Goal: Task Accomplishment & Management: Manage account settings

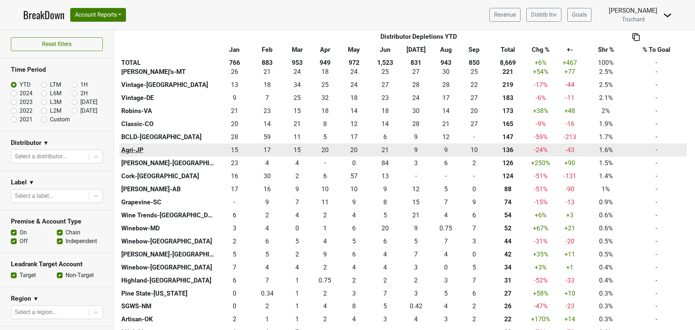
scroll to position [362, 0]
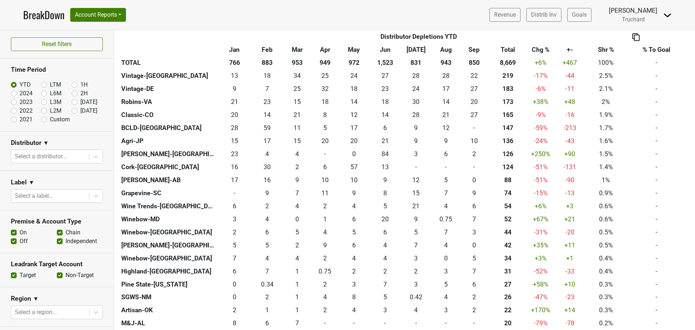
click at [87, 108] on label "[DATE]" at bounding box center [88, 110] width 17 height 9
click at [87, 108] on input "[DATE]" at bounding box center [86, 109] width 29 height 7
radio input "true"
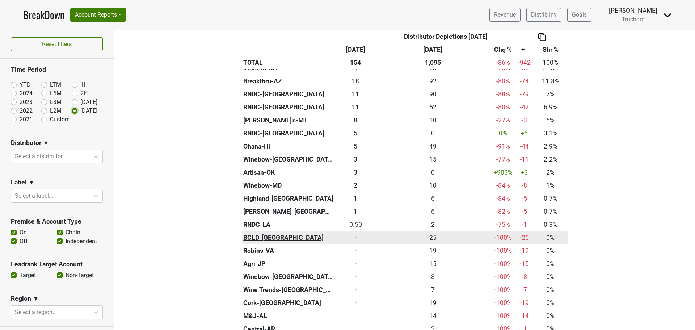
scroll to position [217, 0]
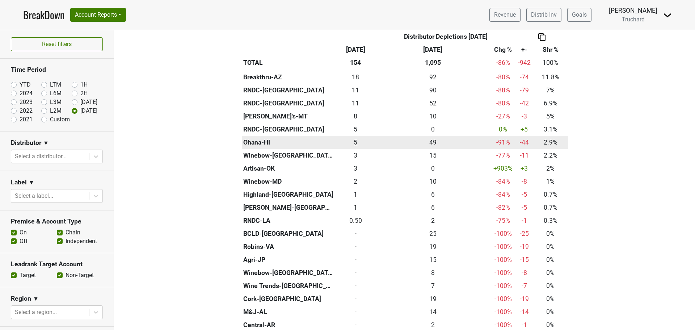
click at [356, 143] on div "4.5 5" at bounding box center [356, 142] width 37 height 9
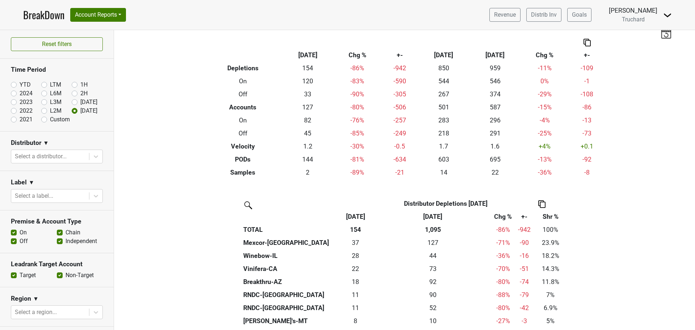
scroll to position [0, 0]
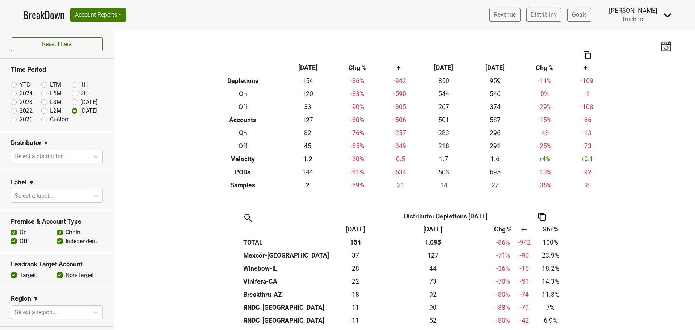
click at [95, 6] on nav "BreakDown Account Reports SuperRanker Map Award Progress Chain Compliance CRM N…" at bounding box center [347, 15] width 661 height 30
click at [102, 14] on button "Account Reports" at bounding box center [98, 15] width 56 height 14
click at [109, 33] on link "SuperRanker" at bounding box center [103, 32] width 64 height 12
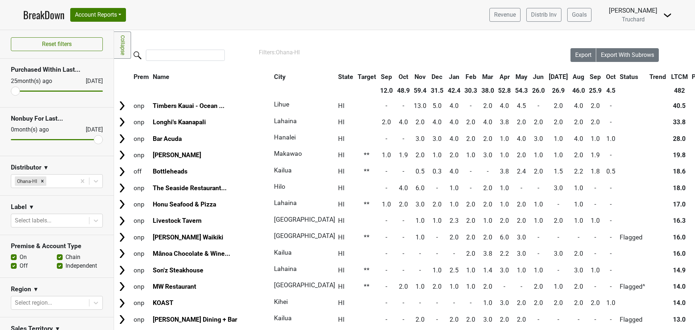
click at [605, 79] on th "Oct" at bounding box center [611, 76] width 13 height 13
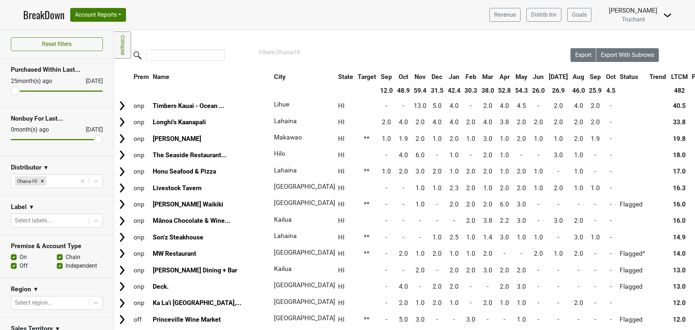
click at [605, 79] on th "Oct" at bounding box center [611, 76] width 13 height 13
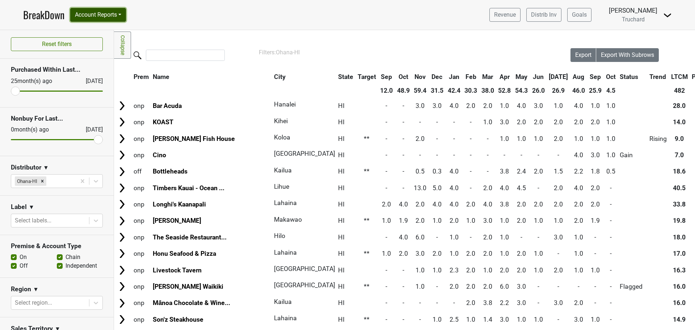
click at [103, 17] on button "Account Reports" at bounding box center [98, 15] width 56 height 14
click at [104, 29] on link "SuperRanker" at bounding box center [103, 32] width 64 height 12
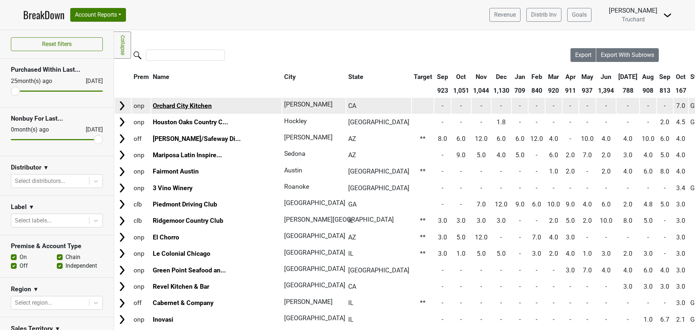
click at [180, 105] on link "Orchard City Kitchen" at bounding box center [182, 105] width 59 height 7
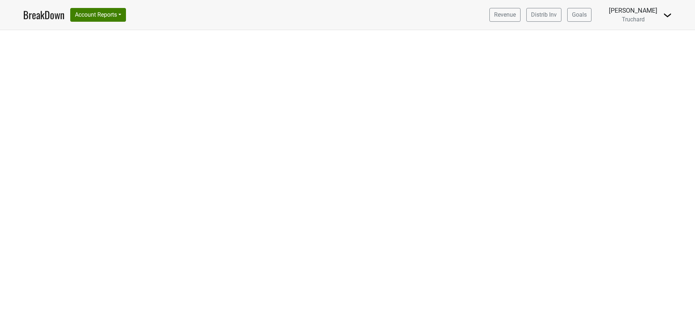
select select "CA"
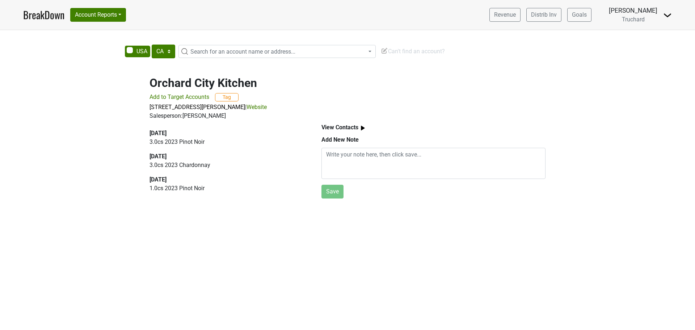
click at [267, 107] on link "Website" at bounding box center [257, 107] width 20 height 7
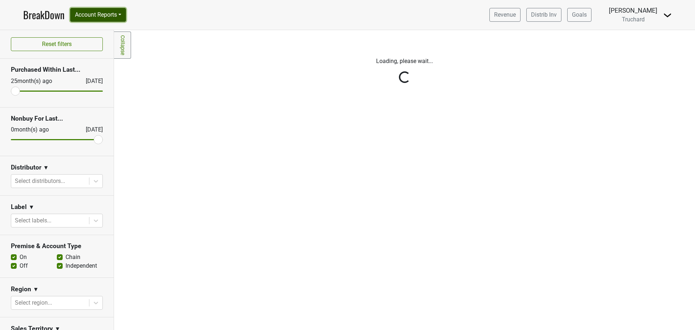
click at [99, 16] on button "Account Reports" at bounding box center [98, 15] width 56 height 14
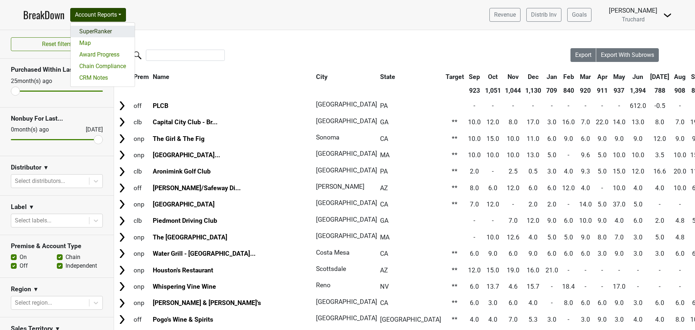
click at [98, 30] on link "SuperRanker" at bounding box center [103, 32] width 64 height 12
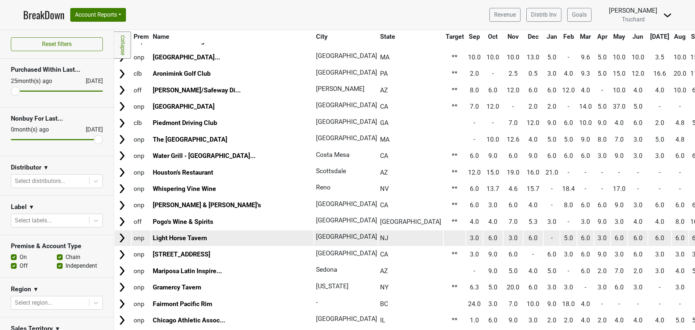
scroll to position [181, 0]
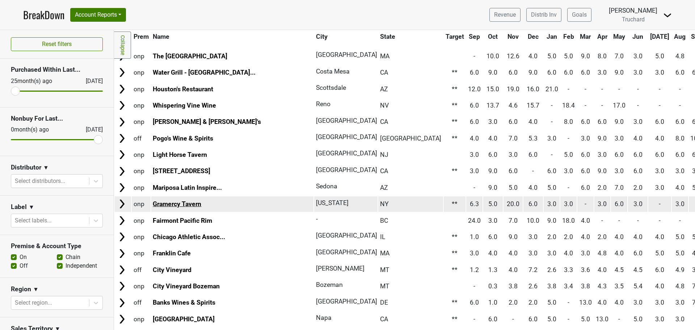
click at [180, 206] on link "Gramercy Tavern" at bounding box center [177, 203] width 49 height 7
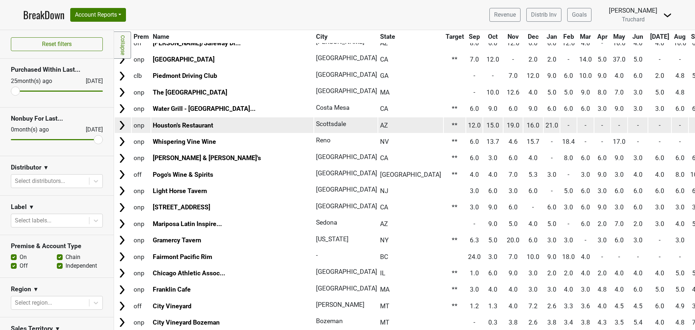
scroll to position [0, 0]
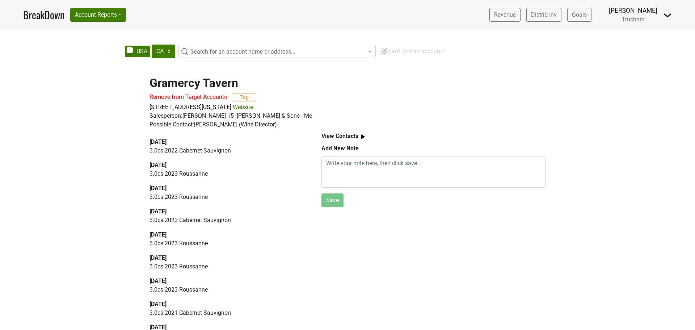
select select "CA"
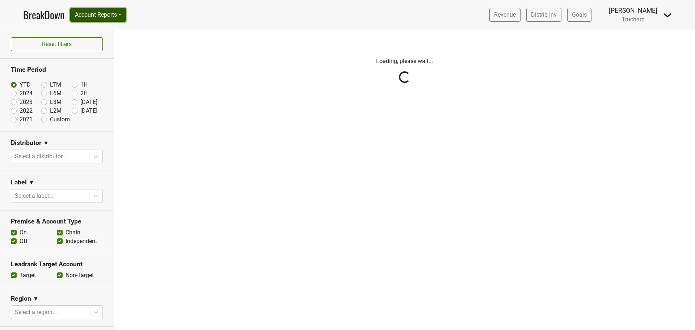
click at [116, 14] on button "Account Reports" at bounding box center [98, 15] width 56 height 14
drag, startPoint x: 112, startPoint y: 76, endPoint x: 114, endPoint y: 69, distance: 7.6
click at [112, 76] on link "CRM Notes" at bounding box center [103, 78] width 64 height 12
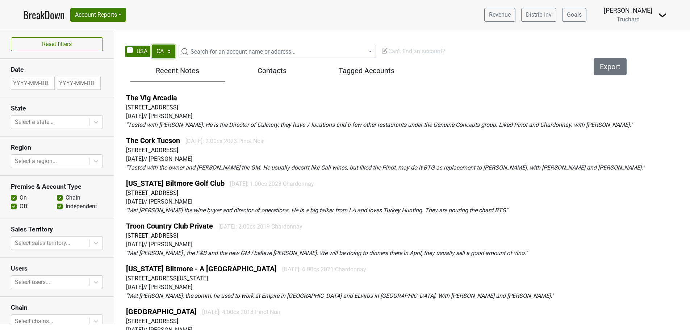
click at [159, 47] on select "AK AL AR AZ CA CO CT DC DE FL GA HI IA ID IL IN KS KY LA MA MD ME MI MN MO MS M…" at bounding box center [164, 52] width 24 height 14
select select "AZ"
click at [152, 45] on select "AK AL AR AZ CA CO CT DC DE FL GA HI IA ID IL IN KS KY LA MA MD ME MI MN MO MS M…" at bounding box center [164, 52] width 24 height 14
click at [220, 53] on span "Search for an account name or address..." at bounding box center [243, 51] width 105 height 7
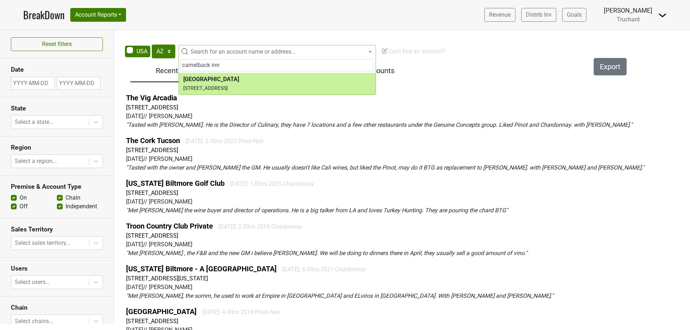
type input "camelback inn"
select select "210897"
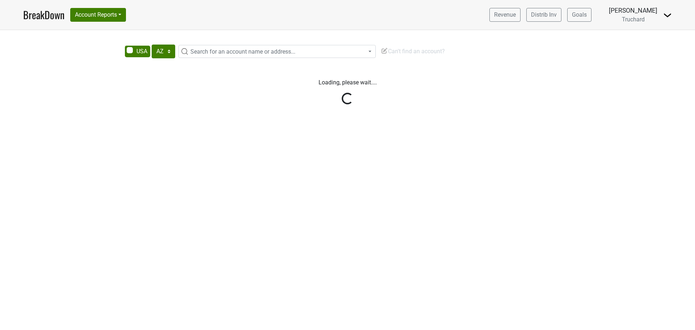
select select "AZ"
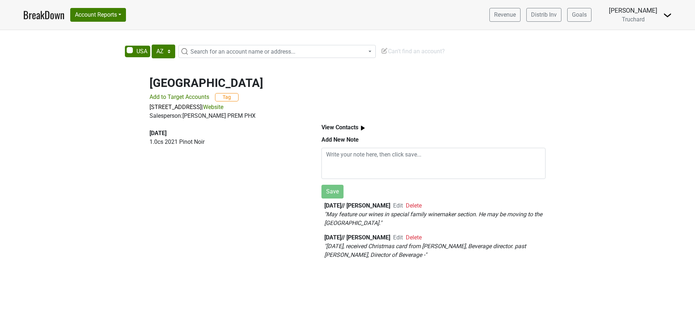
click at [403, 204] on span "Edit" at bounding box center [398, 205] width 10 height 7
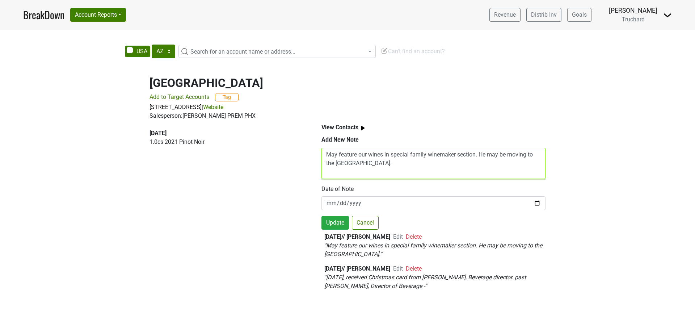
paste textarea "Grant Weinmann. Grant.weinmann2@marriott.com."
type textarea "May feature our wines in special family winemaker section. He may be moving to …"
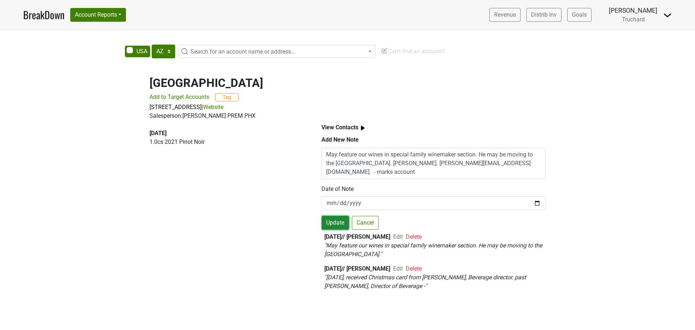
click at [338, 226] on button "Update" at bounding box center [336, 223] width 28 height 14
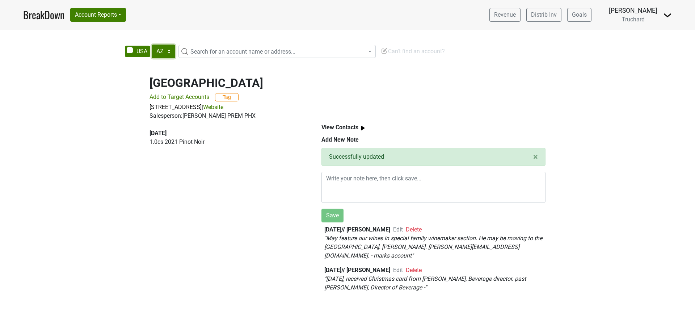
click at [156, 49] on select "AK AL AR AZ CA CO CT DC DE FL [GEOGRAPHIC_DATA] HI IA ID IL IN KS [GEOGRAPHIC_D…" at bounding box center [164, 52] width 24 height 14
click at [131, 53] on span at bounding box center [137, 52] width 25 height 12
click at [125, 46] on input "checkbox" at bounding box center [125, 46] width 0 height 0
checkbox input "true"
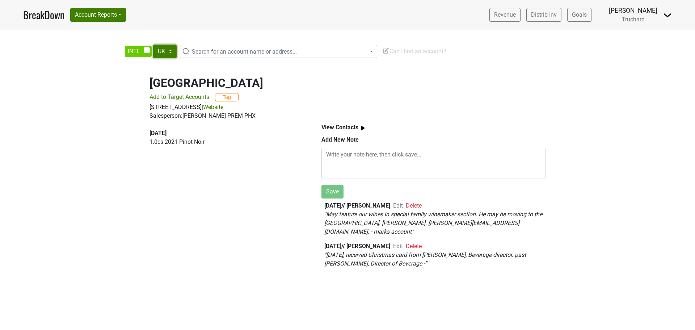
click at [170, 51] on select "UK AB BC ON QC AT AU CH CN DK FR GE HK IR JP KR MX NO SE SG" at bounding box center [165, 52] width 24 height 14
click at [153, 45] on select "UK AB BC ON QC AT AU CH CN DK FR GE HK IR JP KR MX NO SE SG" at bounding box center [165, 52] width 24 height 14
click at [196, 51] on span "Search for an account name or address..." at bounding box center [244, 51] width 105 height 7
type input "t"
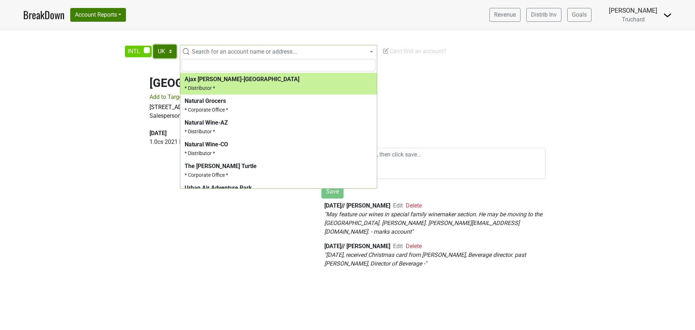
click at [165, 50] on select "UK AB BC ON QC AT AU CH CN DK FR GE HK IR JP KR MX NO SE SG" at bounding box center [165, 52] width 24 height 14
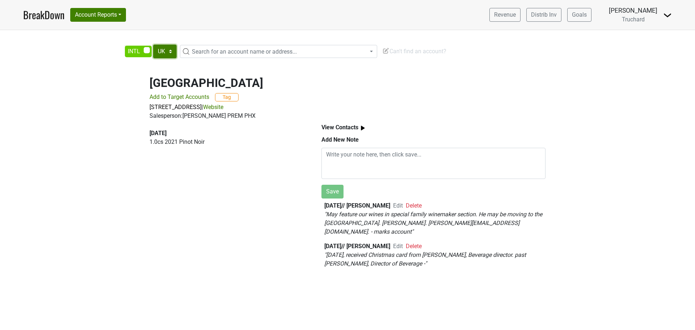
click at [153, 45] on select "UK AB BC ON QC AT AU CH CN DK FR GE HK IR JP KR MX NO SE SG" at bounding box center [165, 52] width 24 height 14
click at [166, 51] on select "UK AB BC ON QC AT AU CH CN DK FR GE HK IR JP KR MX NO SE SG" at bounding box center [165, 52] width 24 height 14
select select "SG"
click at [153, 45] on select "UK AB BC ON QC AT AU CH CN DK FR GE HK IR JP KR MX NO SE SG" at bounding box center [165, 52] width 24 height 14
click at [170, 56] on select "UK AB BC ON QC AT AU CH CN DK FR GE HK IR JP KR MX NO SE SG" at bounding box center [165, 52] width 24 height 14
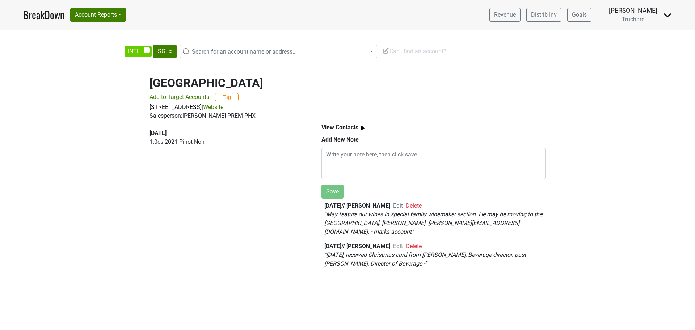
click at [477, 74] on div "[GEOGRAPHIC_DATA] Add to Target Accounts Tag [STREET_ADDRESS] | Website Salespe…" at bounding box center [347, 93] width 413 height 53
click at [422, 50] on span "Can't find an account?" at bounding box center [414, 51] width 64 height 7
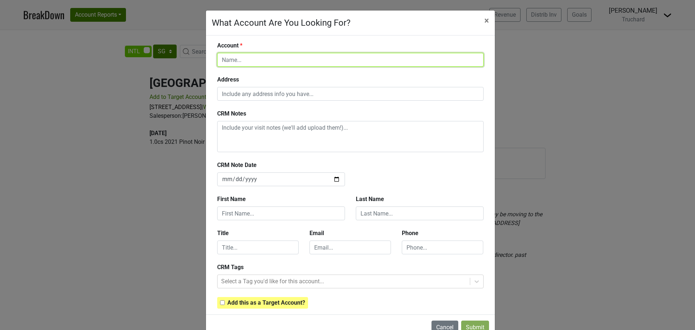
click at [374, 66] on input "text" at bounding box center [350, 60] width 267 height 14
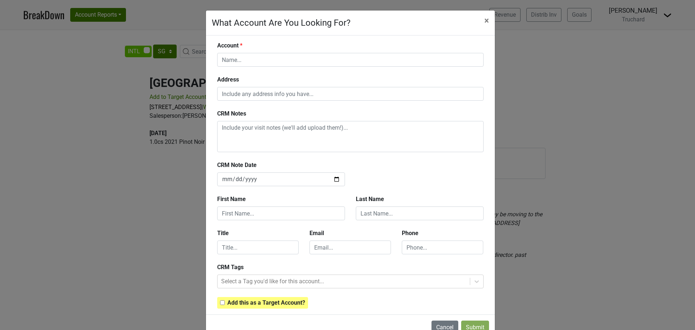
click at [141, 227] on div "What Account Are You Looking For? × Close Account Address CRM Notes CRM Note Da…" at bounding box center [347, 165] width 695 height 330
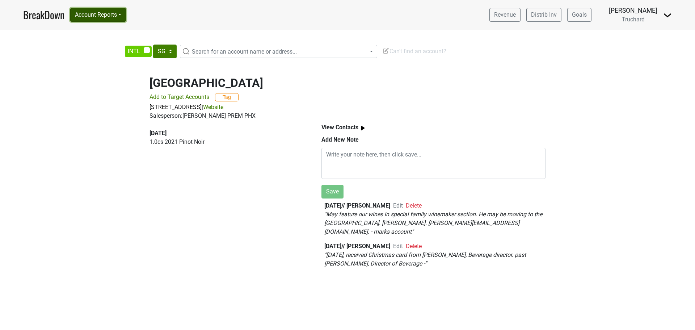
click at [105, 14] on button "Account Reports" at bounding box center [98, 15] width 56 height 14
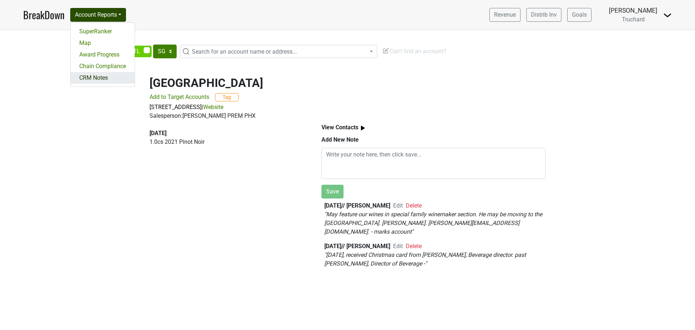
click at [97, 78] on link "CRM Notes" at bounding box center [103, 78] width 64 height 12
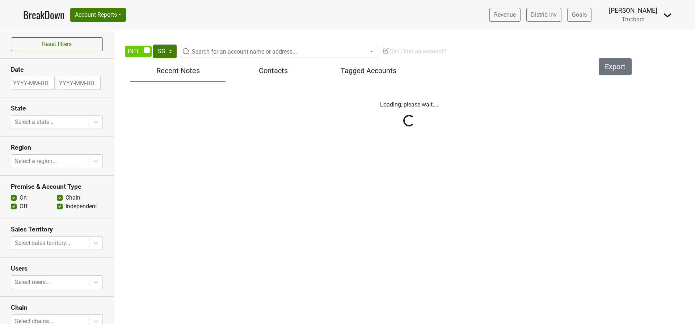
select select "SG"
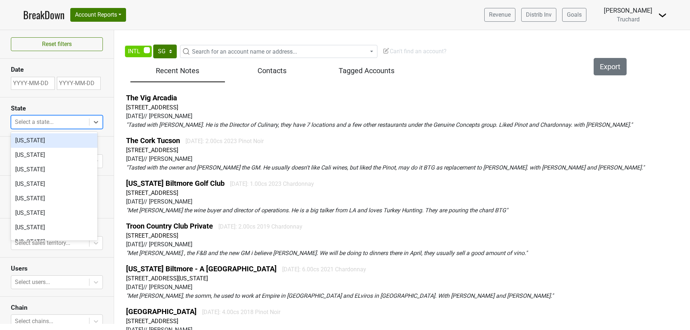
click at [54, 120] on div at bounding box center [50, 122] width 71 height 10
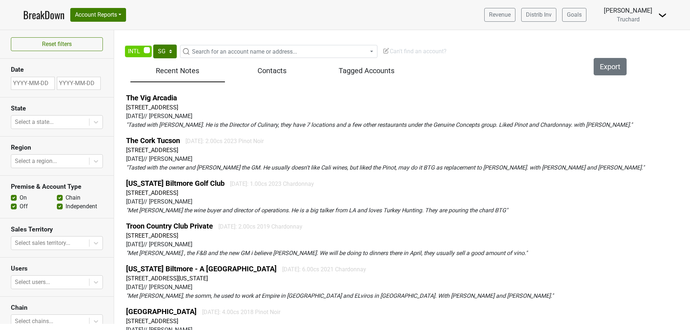
click at [67, 102] on section "State Select a state..." at bounding box center [57, 116] width 114 height 39
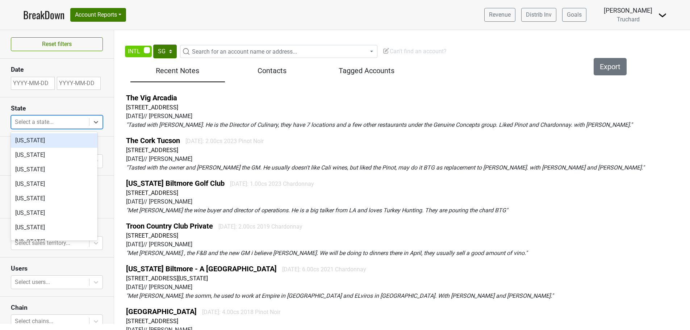
click at [71, 122] on div at bounding box center [50, 122] width 71 height 10
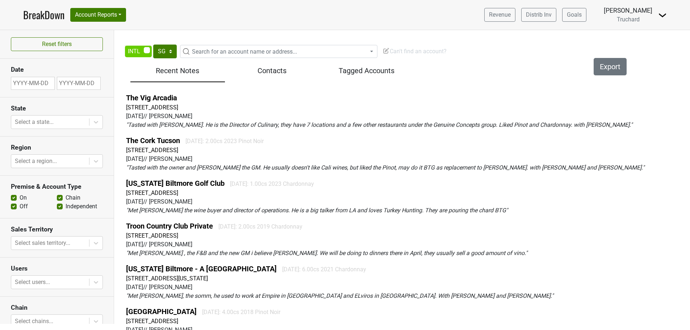
click at [6, 191] on section "Premise & Account Type On Off Chain Independent" at bounding box center [57, 197] width 114 height 43
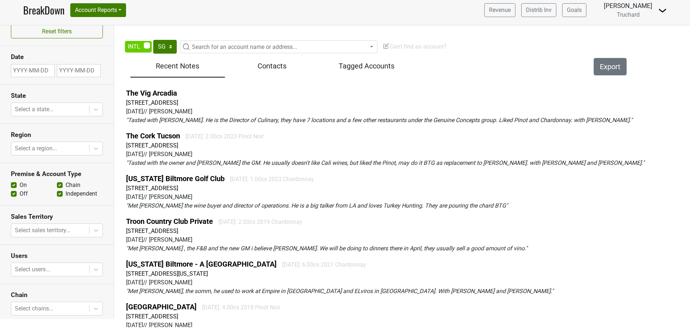
scroll to position [0, 0]
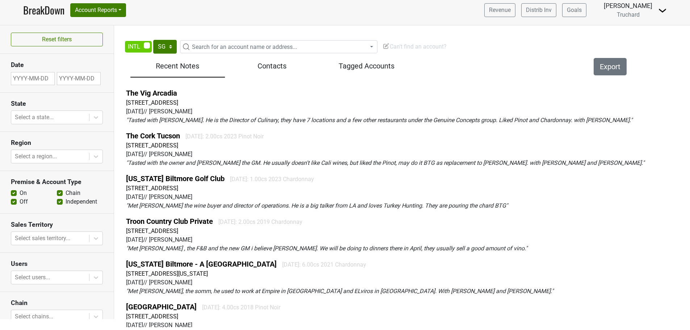
click at [32, 225] on section "Sales Territory Select sales territory..." at bounding box center [57, 233] width 114 height 39
click at [33, 233] on div at bounding box center [50, 238] width 71 height 10
click at [63, 156] on div "Select a region..." at bounding box center [50, 156] width 78 height 13
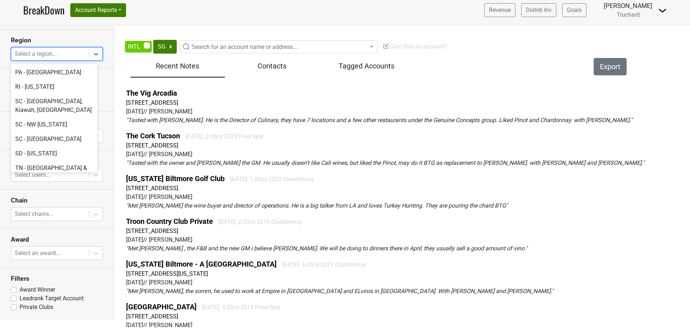
scroll to position [2102, 0]
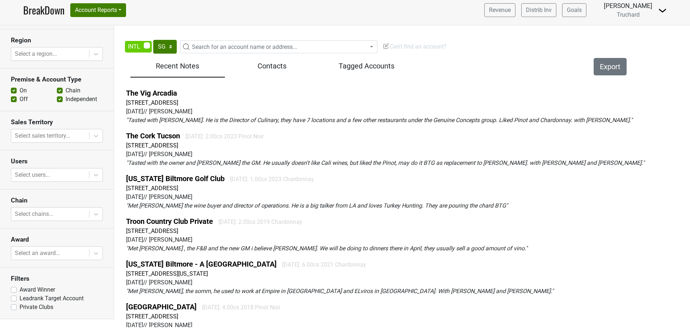
click at [282, 100] on div "The Vig Arcadia [STREET_ADDRESS] [DATE] // [PERSON_NAME] " Tasted with [PERSON_…" at bounding box center [406, 106] width 561 height 37
